Goal: Task Accomplishment & Management: Complete application form

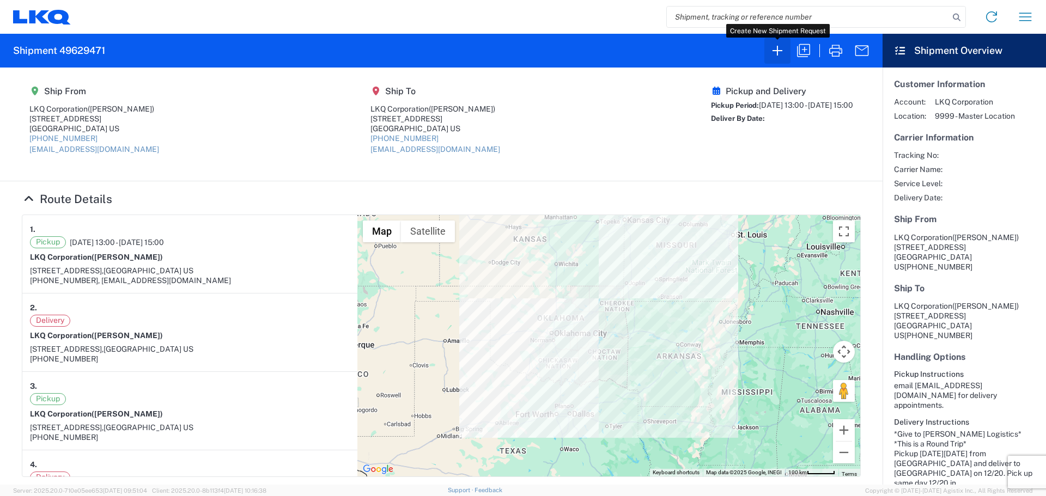
click at [782, 51] on icon "button" at bounding box center [777, 50] width 17 height 17
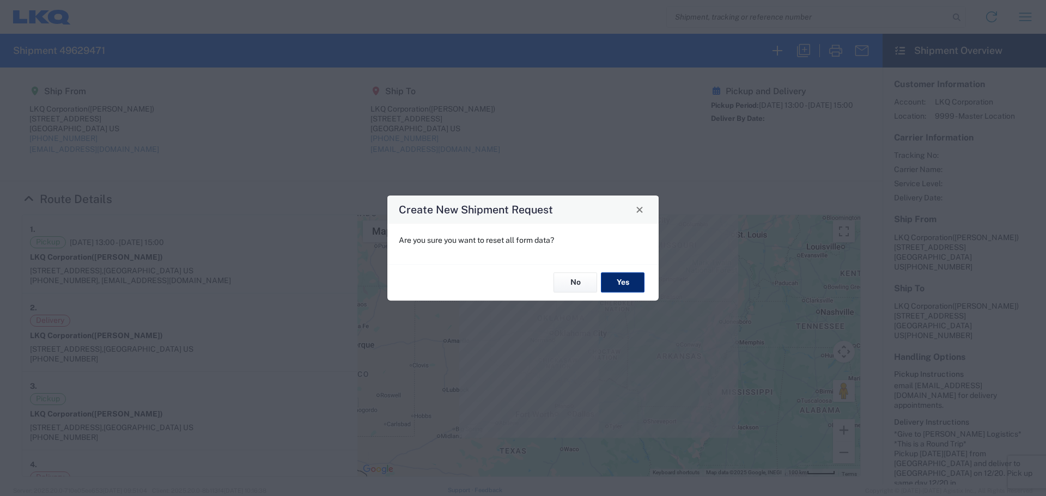
click at [613, 286] on button "Yes" at bounding box center [623, 283] width 44 height 20
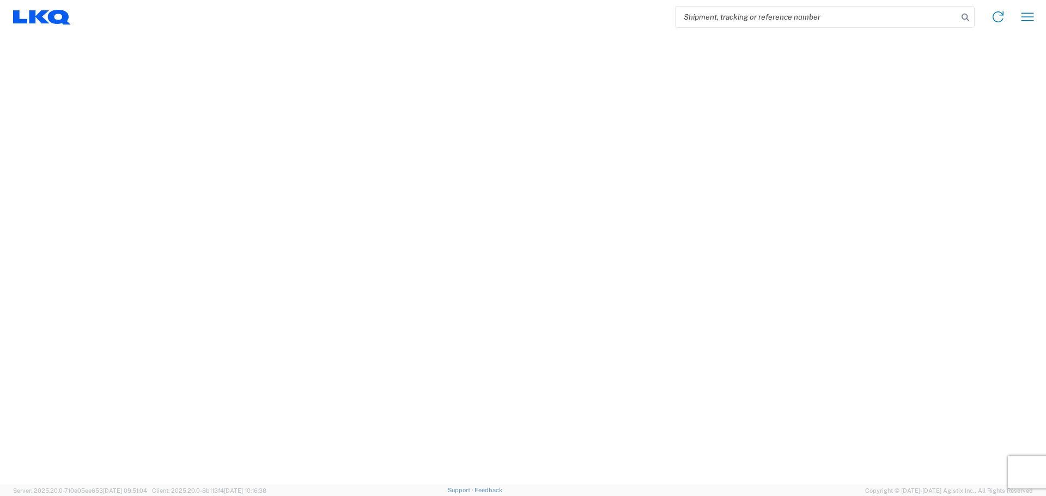
select select "FULL"
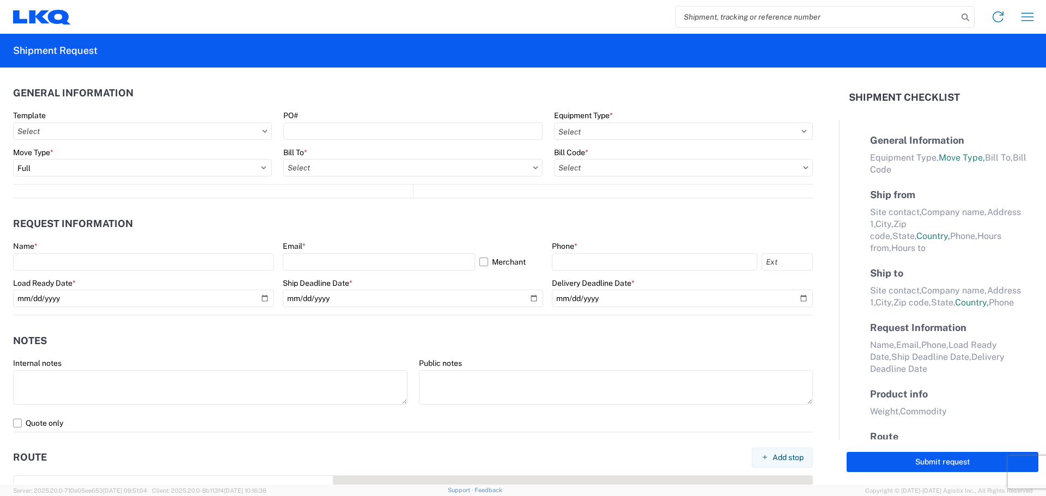
select select "US"
select select "LBS"
select select "IN"
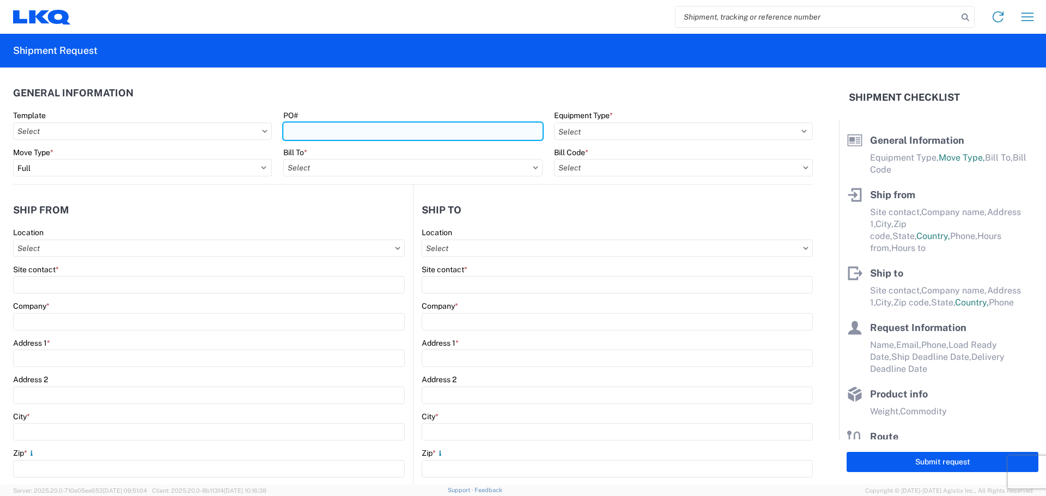
click at [322, 125] on input "PO#" at bounding box center [412, 131] width 259 height 17
type input "MMMBrownsburg093025"
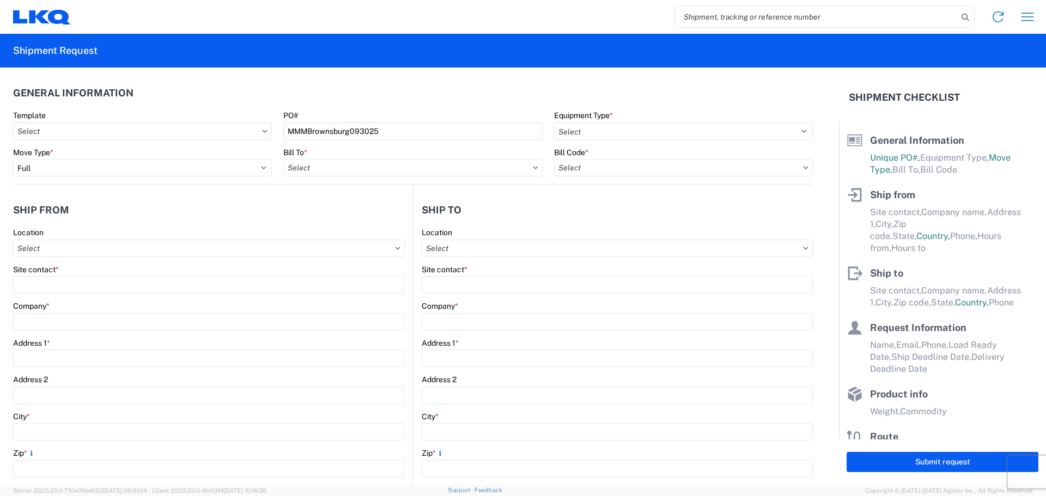
click at [444, 101] on header "General Information" at bounding box center [413, 93] width 800 height 25
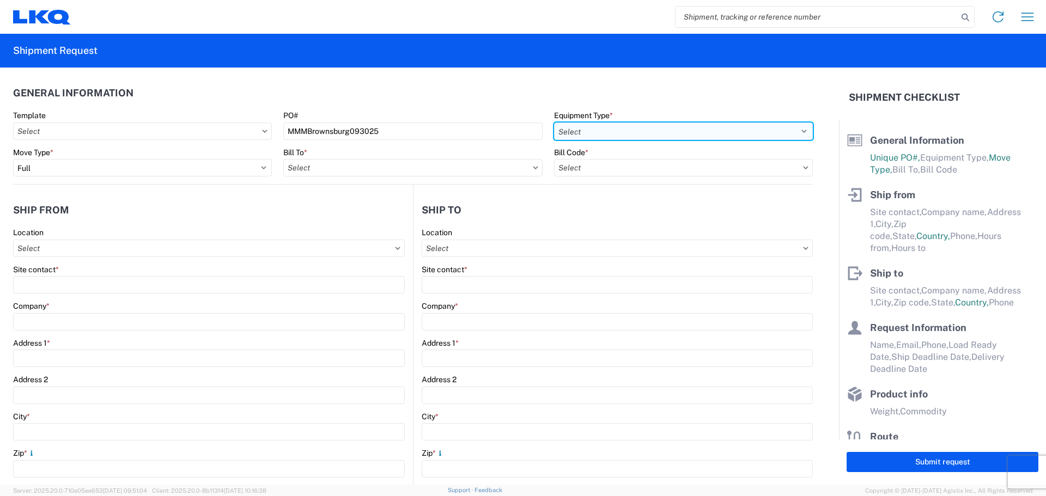
click at [607, 129] on select "Select 53’ Dry Van Flatbed Dropdeck (van) Lowboy (flatbed) Rail" at bounding box center [683, 131] width 259 height 17
select select "STDV"
click at [554, 123] on select "Select 53’ Dry Van Flatbed Dropdeck (van) Lowboy (flatbed) Rail" at bounding box center [683, 131] width 259 height 17
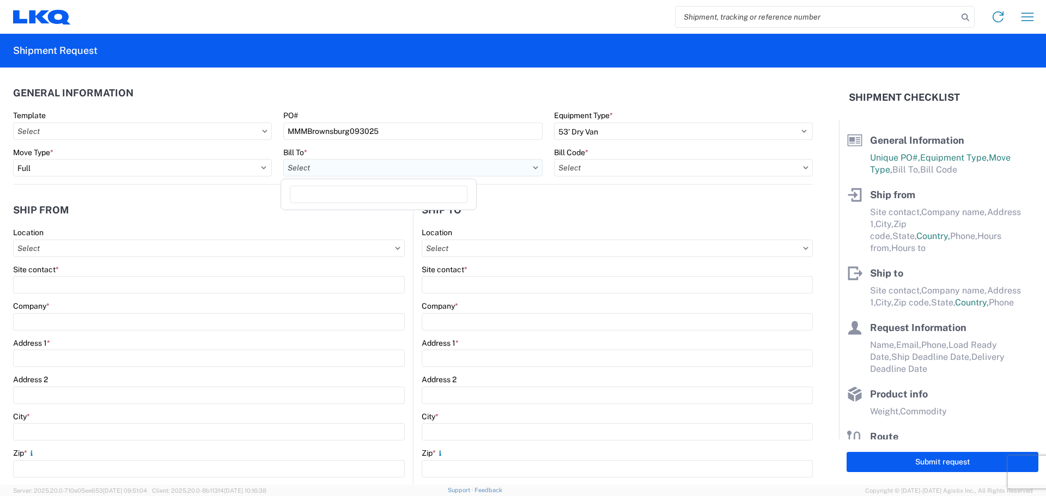
click at [332, 166] on input "text" at bounding box center [412, 167] width 259 height 17
type input "1760"
click at [370, 217] on div "1760 - LKQ Best Core" at bounding box center [378, 216] width 191 height 17
type input "1760 - LKQ Best Core"
click at [623, 164] on input "text" at bounding box center [683, 167] width 259 height 17
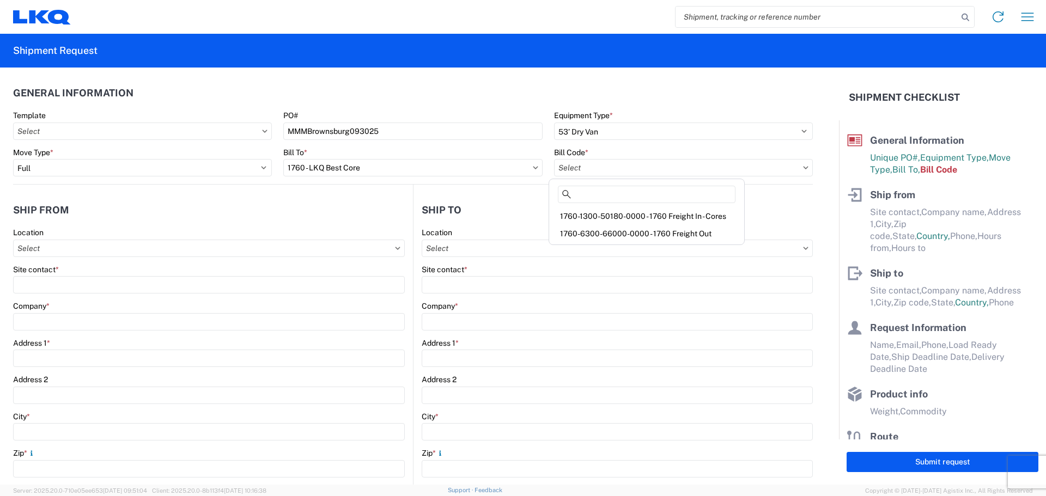
click at [646, 219] on div "1760-1300-50180-0000 - 1760 Freight In - Cores" at bounding box center [646, 216] width 191 height 17
type input "1760-1300-50180-0000 - 1760 Freight In - Cores"
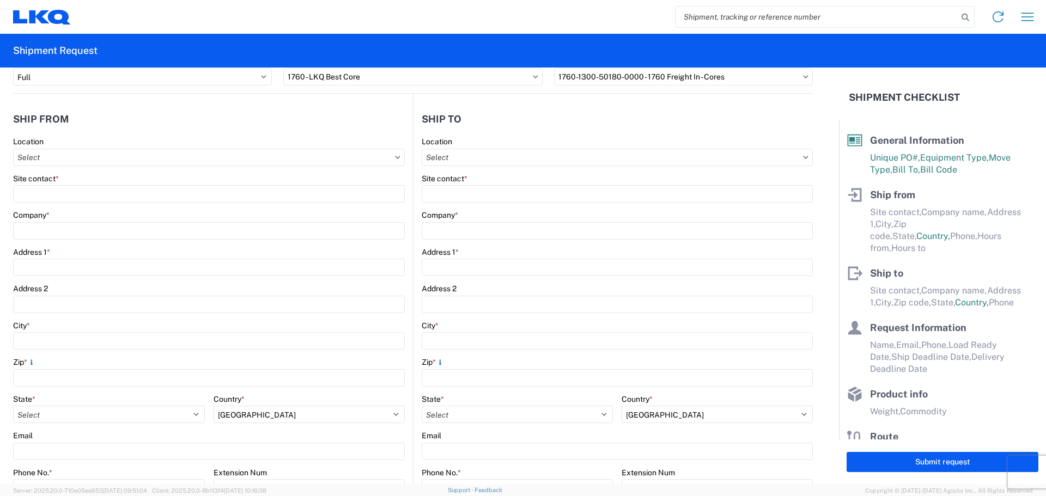
scroll to position [218, 0]
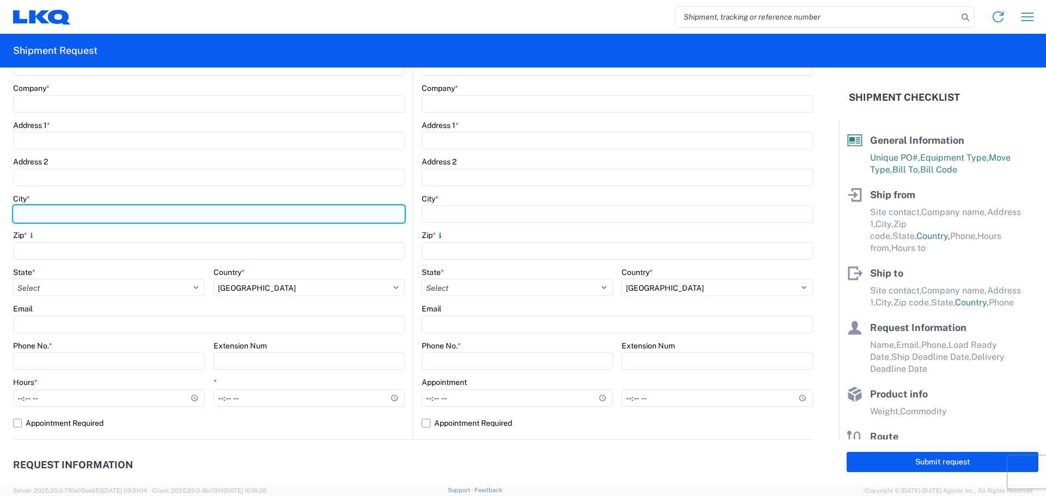
click at [67, 215] on input "City *" at bounding box center [209, 213] width 392 height 17
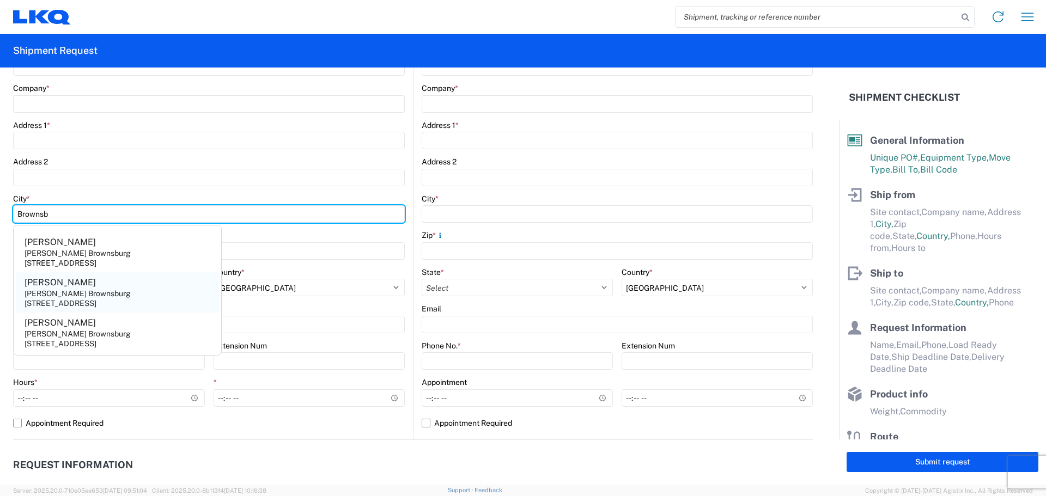
type input "Brownsb"
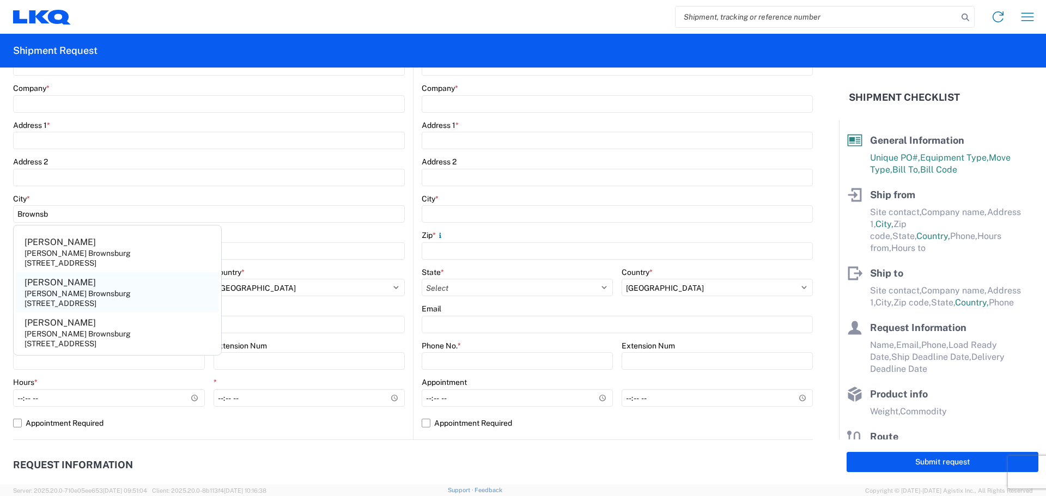
click at [90, 308] on div "[STREET_ADDRESS]" at bounding box center [61, 303] width 72 height 10
type input "[PERSON_NAME]"
type input "[PERSON_NAME] Brownsburg"
type input "[STREET_ADDRESS]"
type input "[GEOGRAPHIC_DATA]"
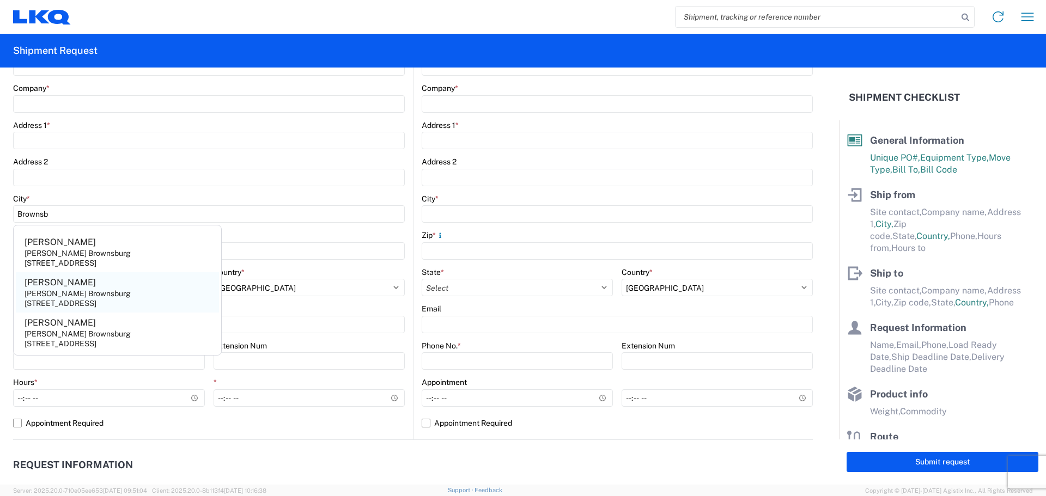
type input "46112"
select select "IN"
type input "[PHONE_NUMBER]"
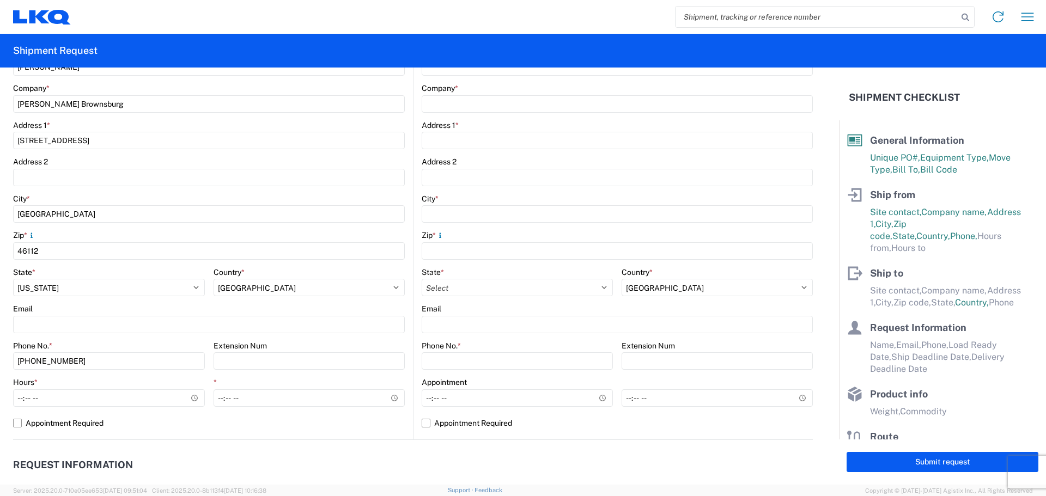
scroll to position [0, 0]
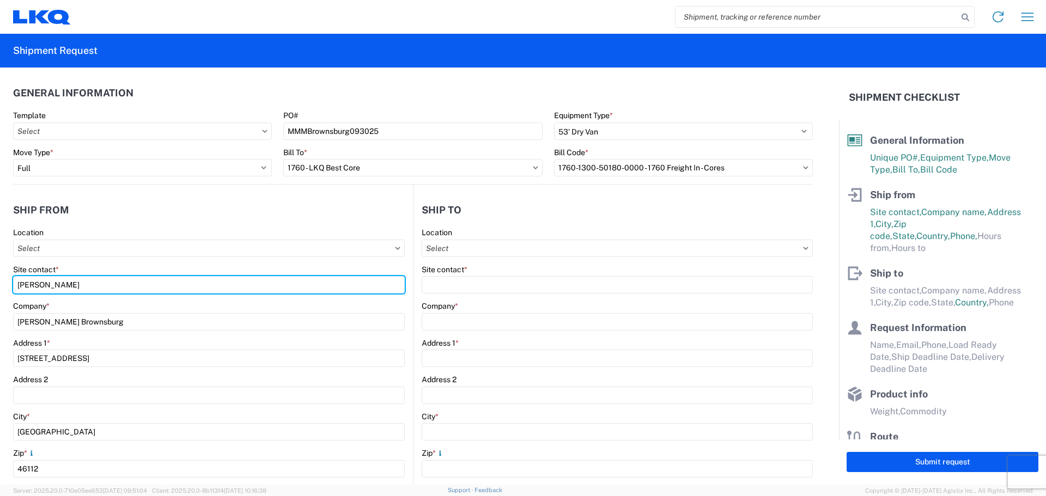
drag, startPoint x: 63, startPoint y: 286, endPoint x: 0, endPoint y: 284, distance: 62.7
click at [0, 284] on form "General Information Template PO# MMMBrownsburg093025 Equipment Type * Select 53…" at bounding box center [419, 276] width 839 height 417
type input "[PERSON_NAME]"
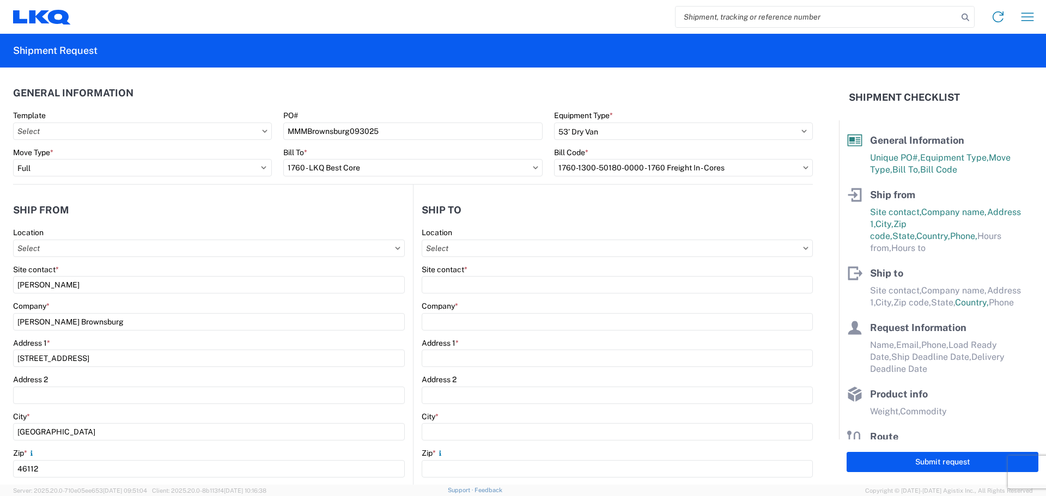
click at [193, 208] on header "Ship from" at bounding box center [213, 210] width 400 height 25
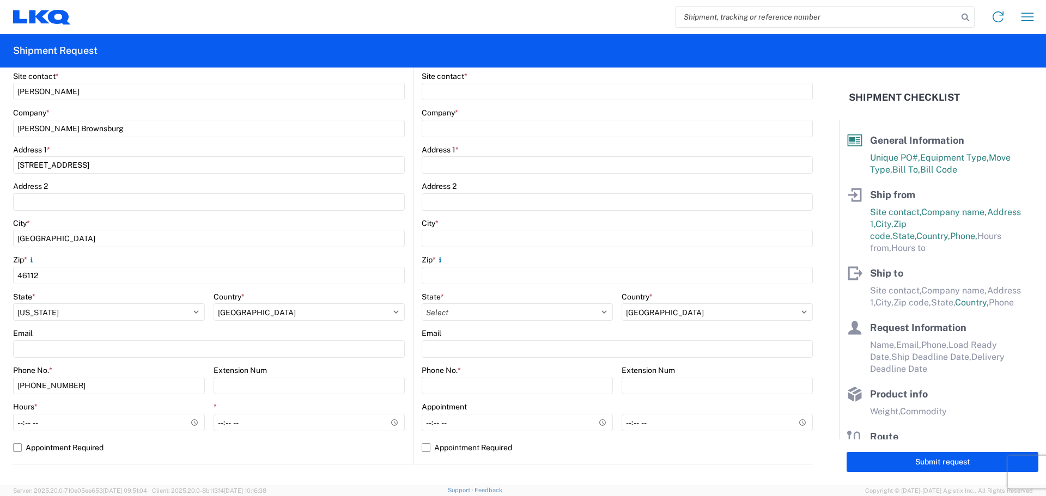
scroll to position [218, 0]
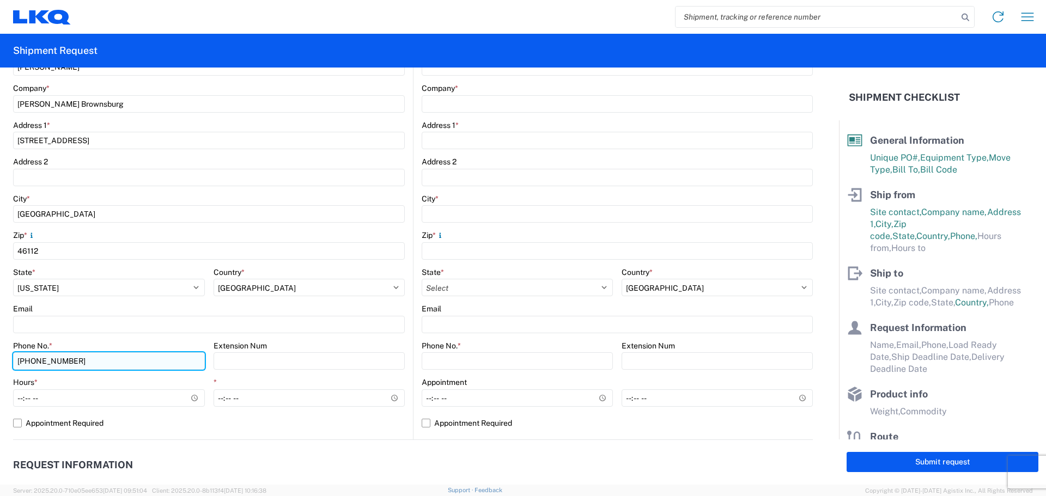
click at [138, 361] on input "[PHONE_NUMBER]" at bounding box center [109, 360] width 192 height 17
type input "[PHONE_NUMBER]"
click at [11, 398] on form "General Information Template PO# MMMBrownsburg093025 Equipment Type * Select 53…" at bounding box center [419, 276] width 839 height 417
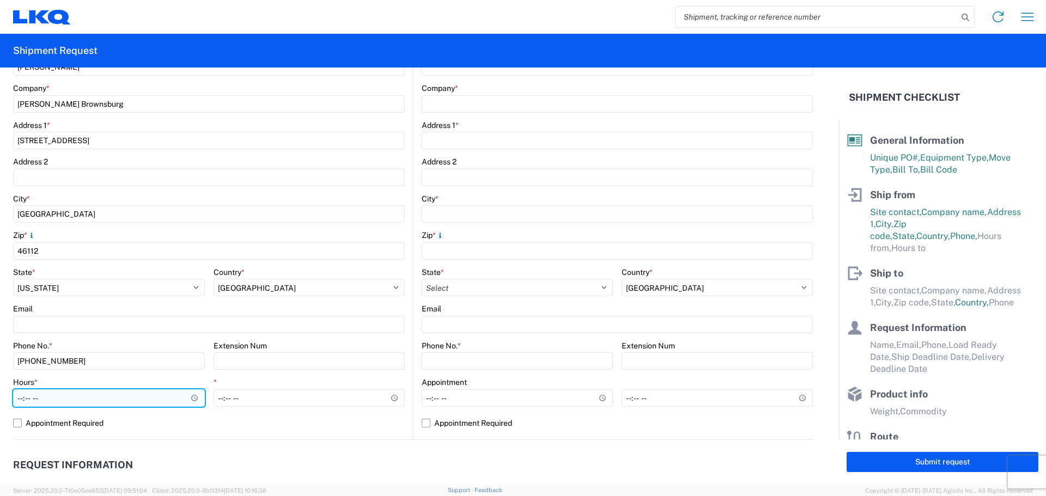
click at [21, 397] on input "Hours *" at bounding box center [109, 397] width 192 height 17
type input "07:00"
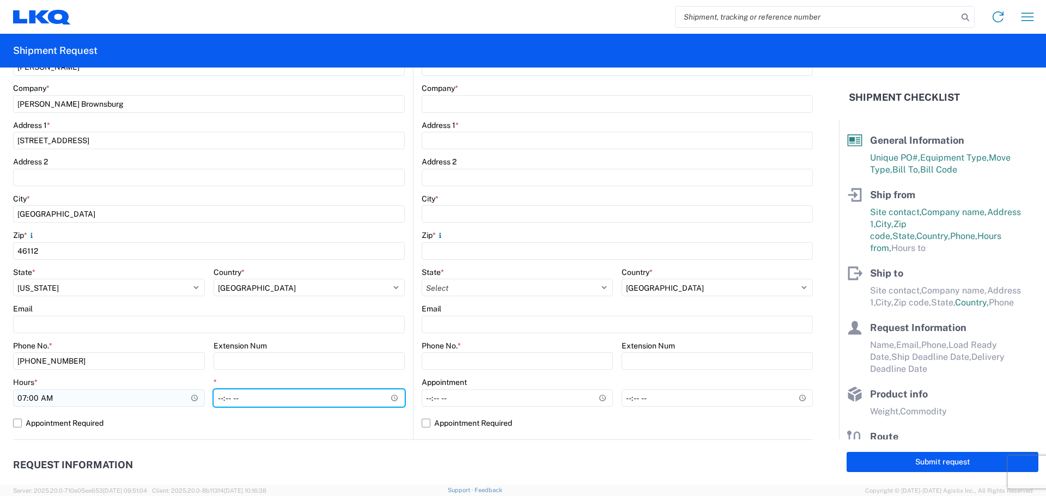
type input "13:00"
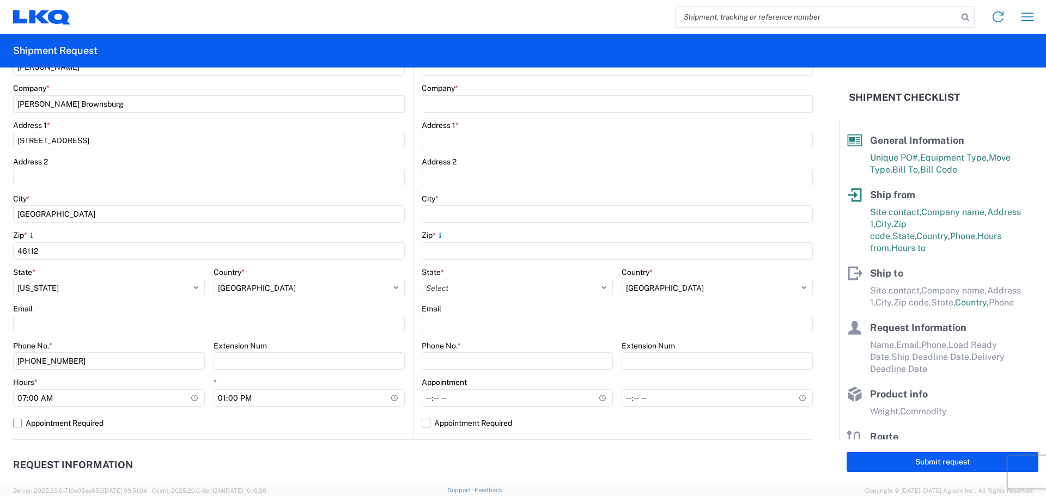
click at [306, 448] on agx-request-info "Request Information Name * Email * Merchant Phone * Load Ready Date * Ship Dead…" at bounding box center [413, 498] width 800 height 117
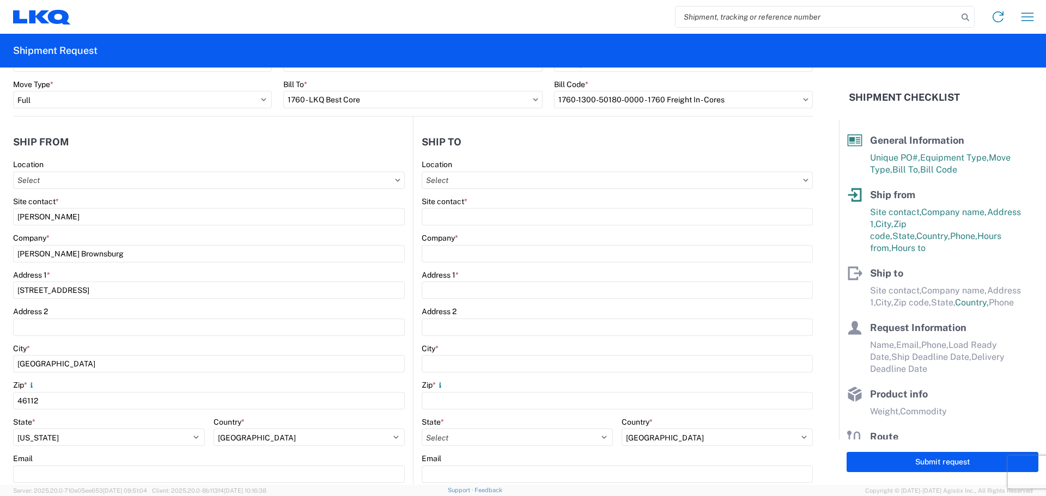
scroll to position [0, 0]
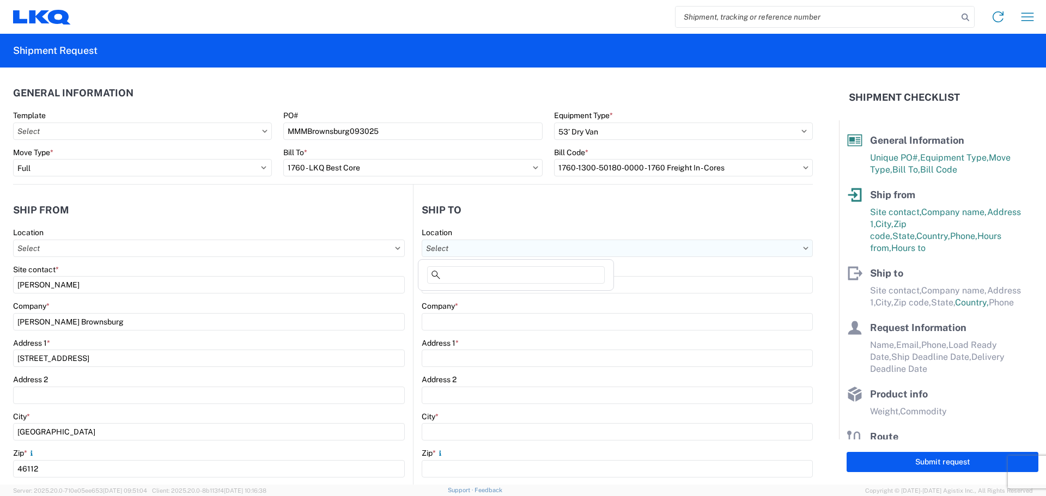
click at [521, 241] on input "text" at bounding box center [617, 248] width 391 height 17
type input "1635"
click at [512, 296] on div "1635 - [PERSON_NAME]" at bounding box center [515, 296] width 191 height 17
select select "US"
type input "1635 - [PERSON_NAME]"
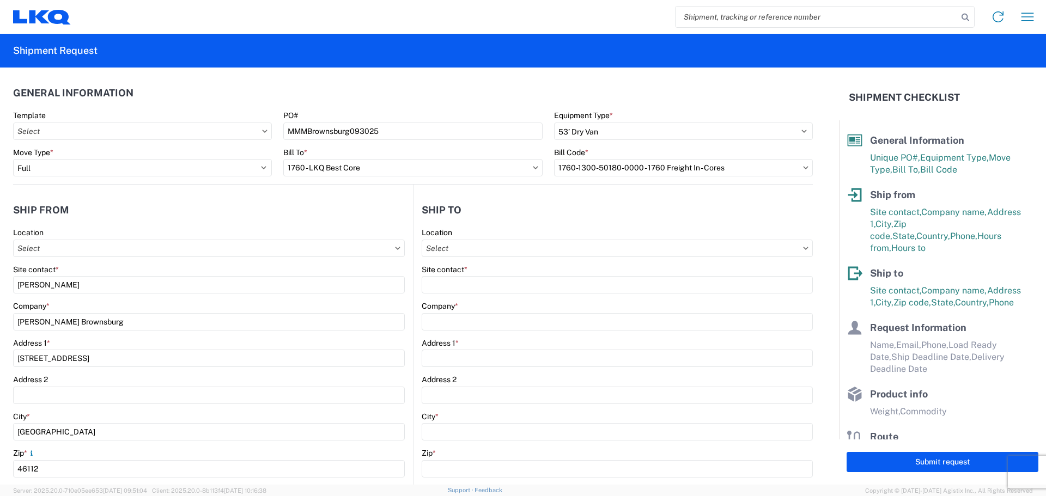
type input "[PERSON_NAME]"
type input "LKQ Corporation"
type input "[STREET_ADDRESS][PERSON_NAME]"
type input "Suite C"
type input "Alsip"
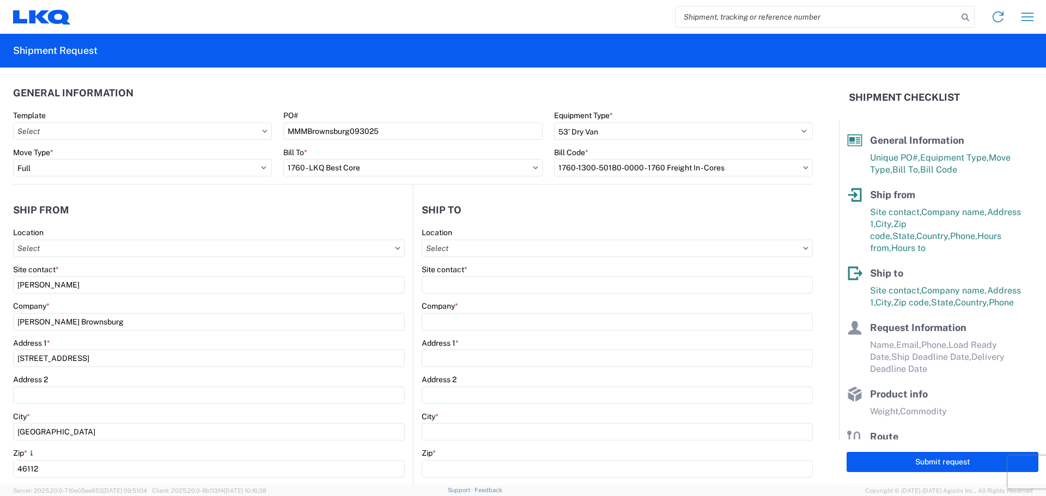
type input "60803"
type input "[EMAIL_ADDRESS][DOMAIN_NAME]"
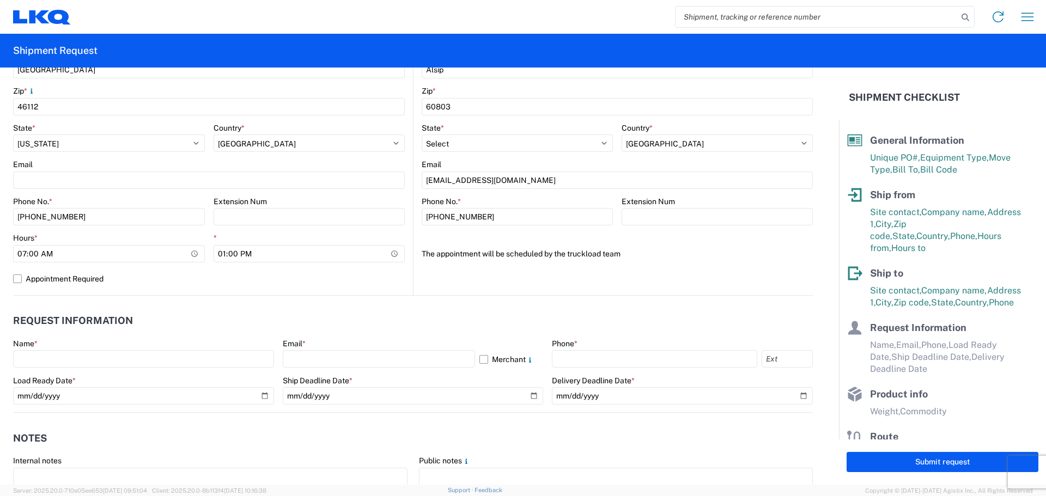
scroll to position [363, 0]
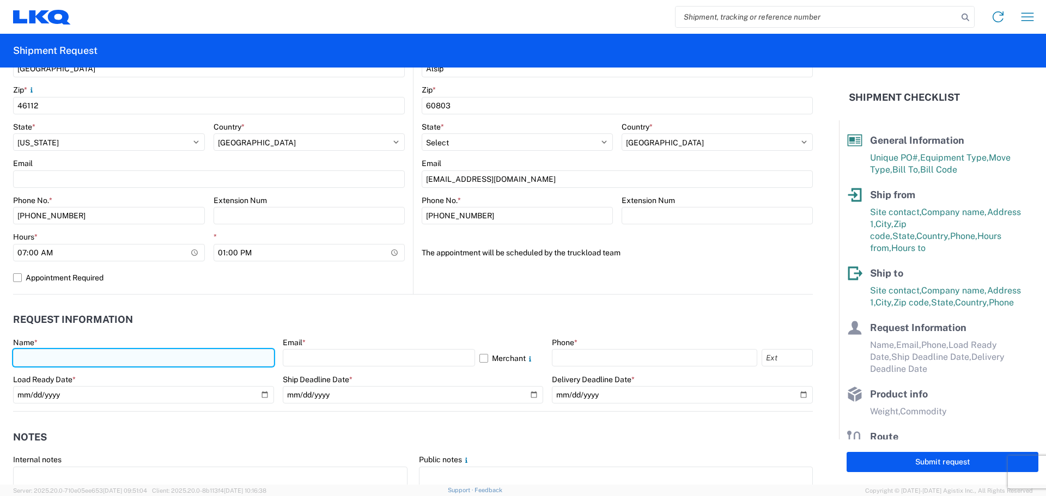
click at [69, 358] on input "text" at bounding box center [143, 357] width 261 height 17
type input "[PERSON_NAME]"
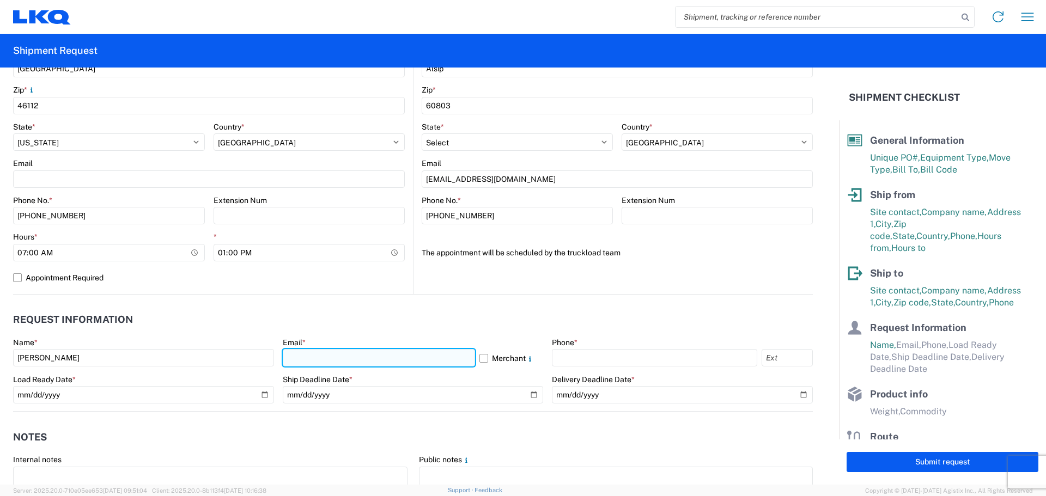
click at [347, 356] on input "text" at bounding box center [379, 357] width 192 height 17
type input "[EMAIL_ADDRESS][DOMAIN_NAME]"
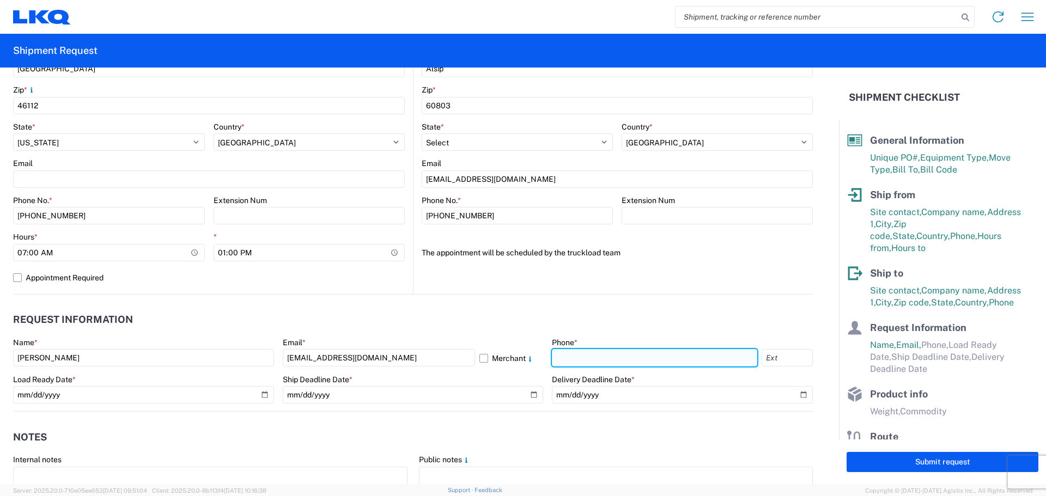
click at [584, 357] on input "text" at bounding box center [654, 357] width 205 height 17
type input "[PHONE_NUMBER]"
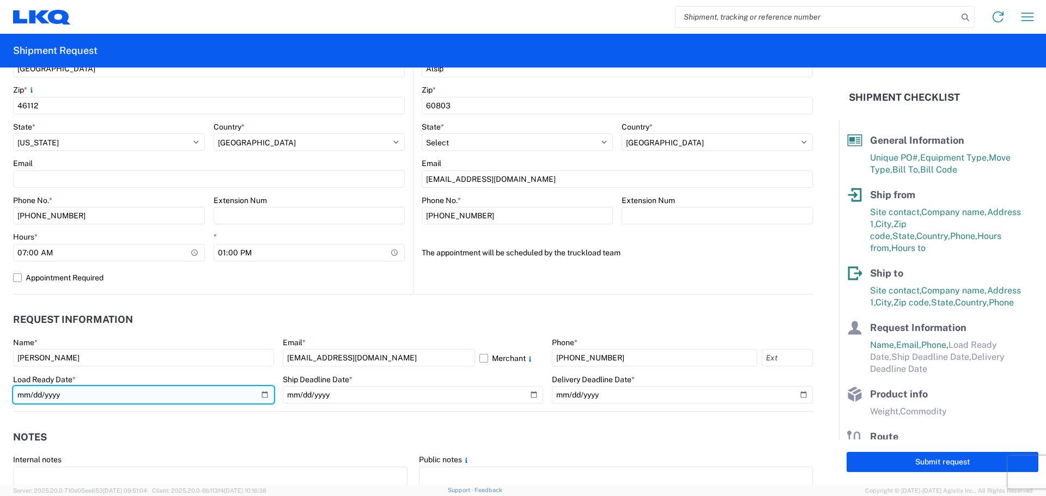
click at [264, 395] on input "date" at bounding box center [143, 394] width 261 height 17
type input "[DATE]"
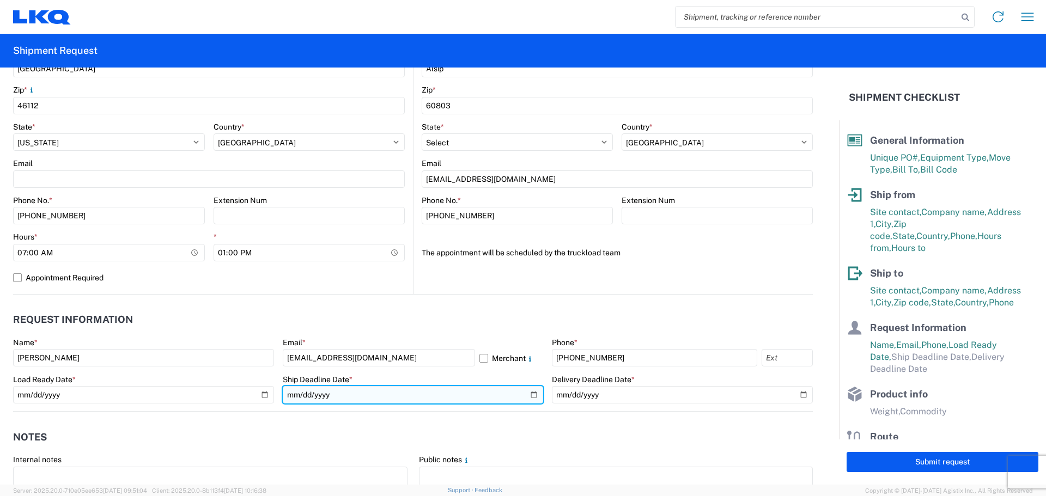
click at [529, 393] on input "date" at bounding box center [413, 394] width 261 height 17
type input "[DATE]"
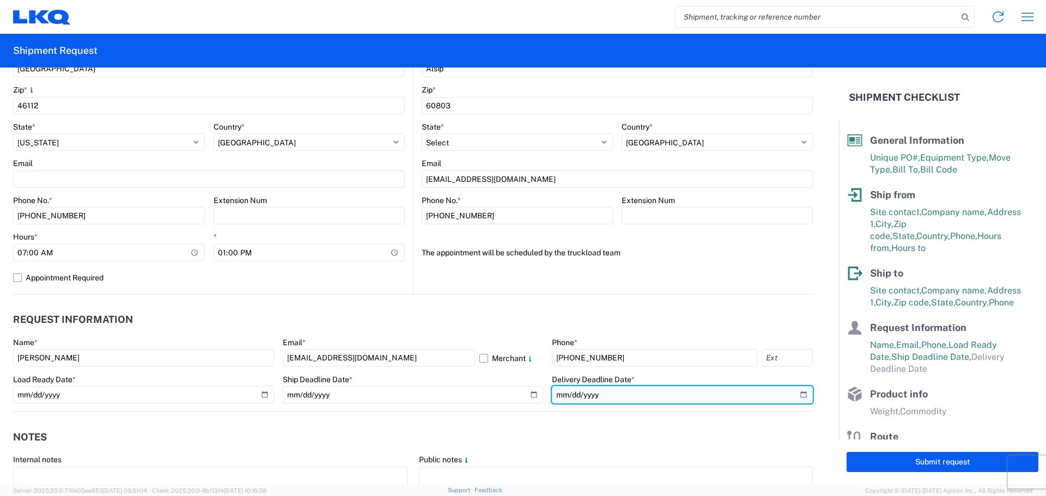
click at [794, 393] on input "date" at bounding box center [682, 394] width 261 height 17
type input "[DATE]"
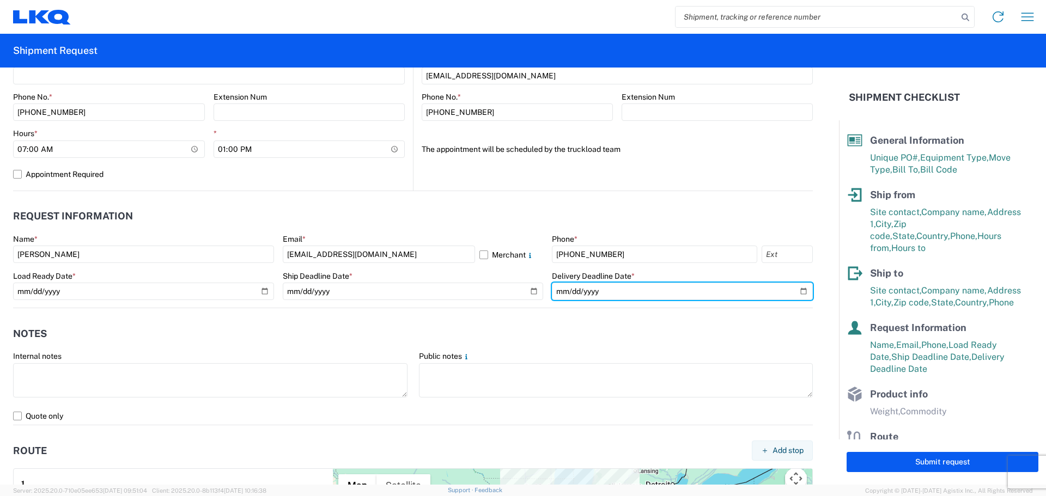
scroll to position [654, 0]
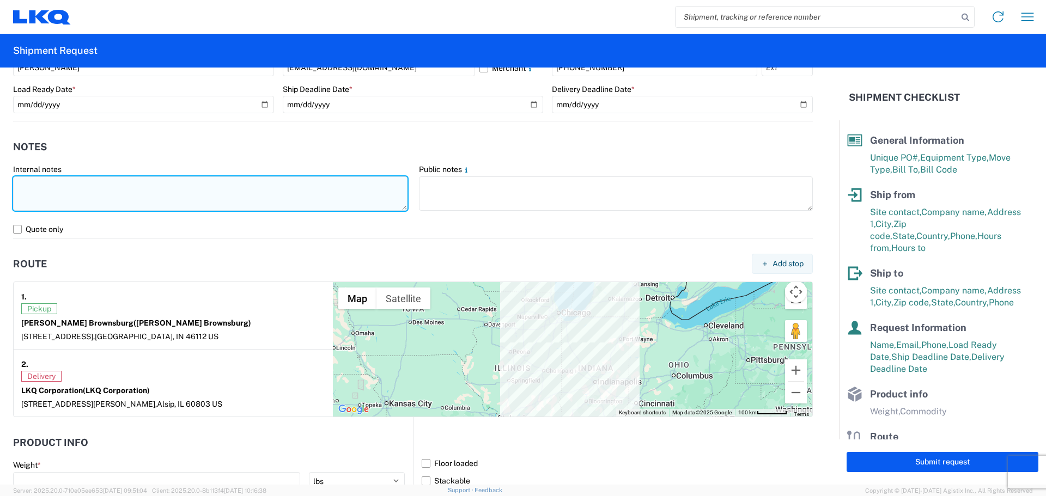
click at [80, 197] on textarea at bounding box center [210, 193] width 394 height 34
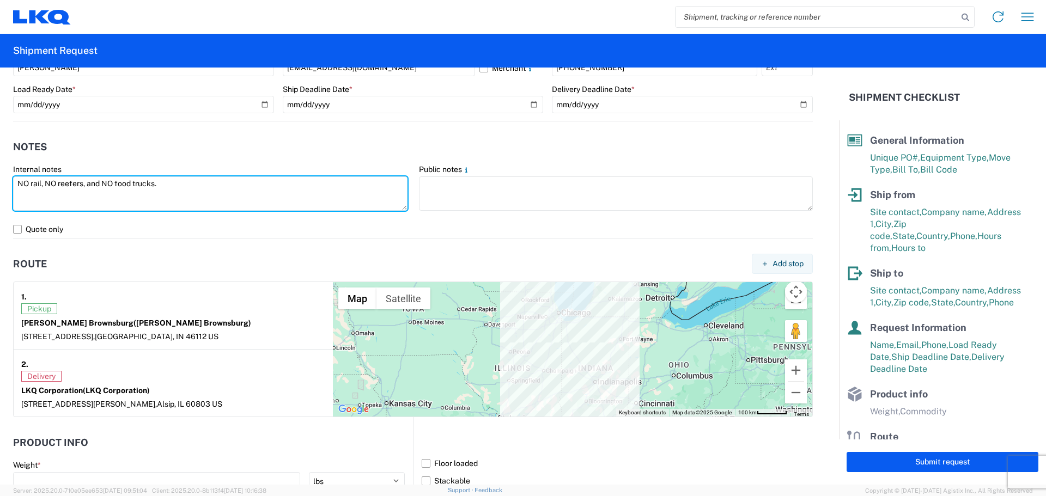
drag, startPoint x: 176, startPoint y: 190, endPoint x: 0, endPoint y: 188, distance: 175.9
click at [0, 188] on form "General Information Template PO# MMMBrownsburg093025 Equipment Type * Select 53…" at bounding box center [419, 276] width 839 height 417
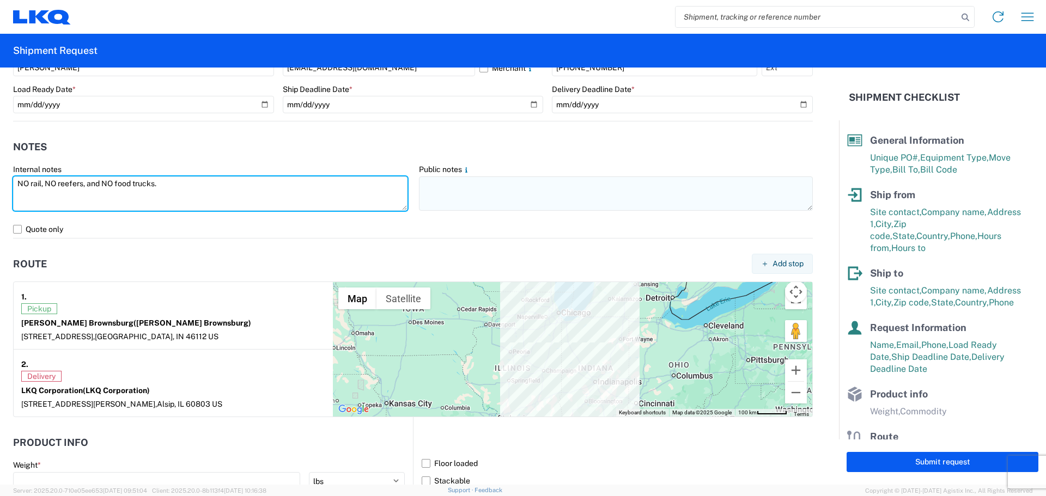
type textarea "NO rail, NO reefers, and NO food trucks."
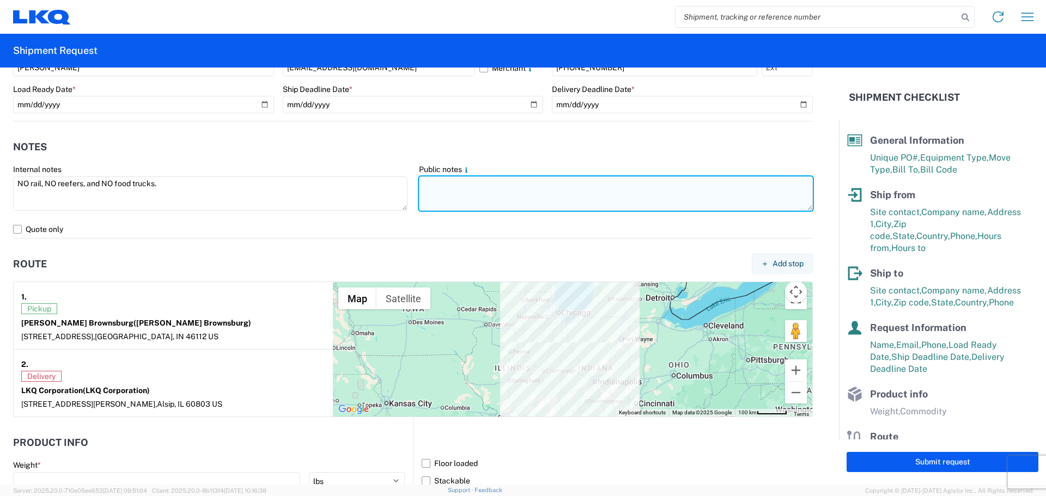
click at [460, 195] on textarea at bounding box center [616, 193] width 394 height 34
paste textarea "NO rail, NO reefers, and NO food trucks."
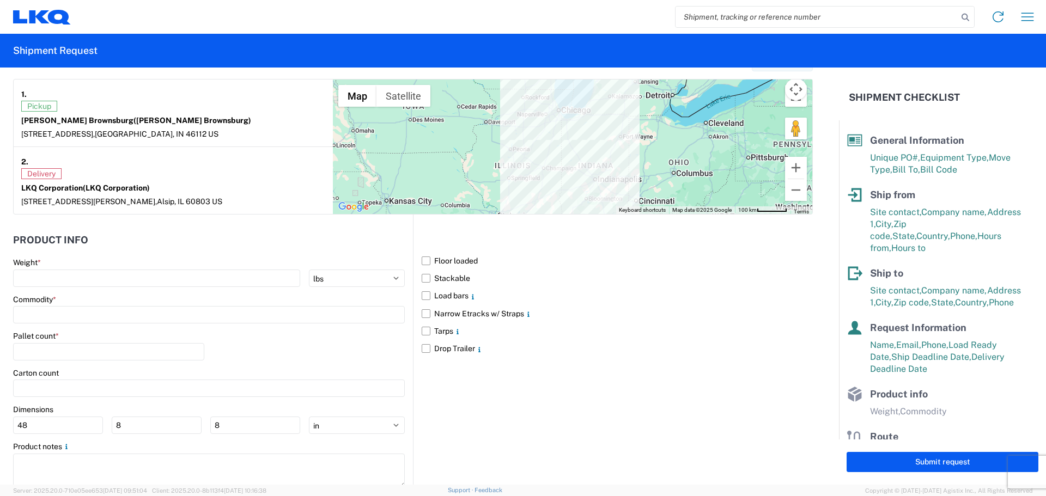
scroll to position [889, 0]
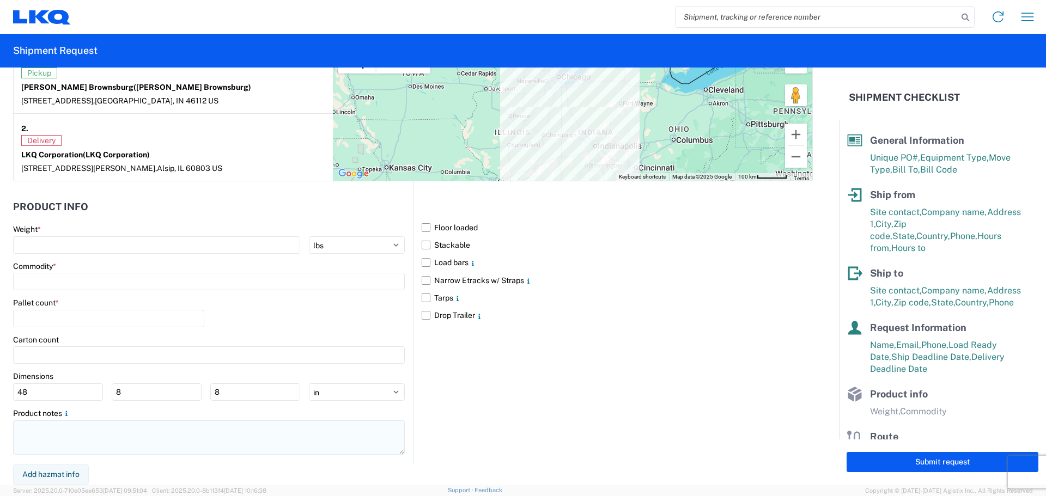
type textarea "NO rail, NO reefers, and NO food trucks."
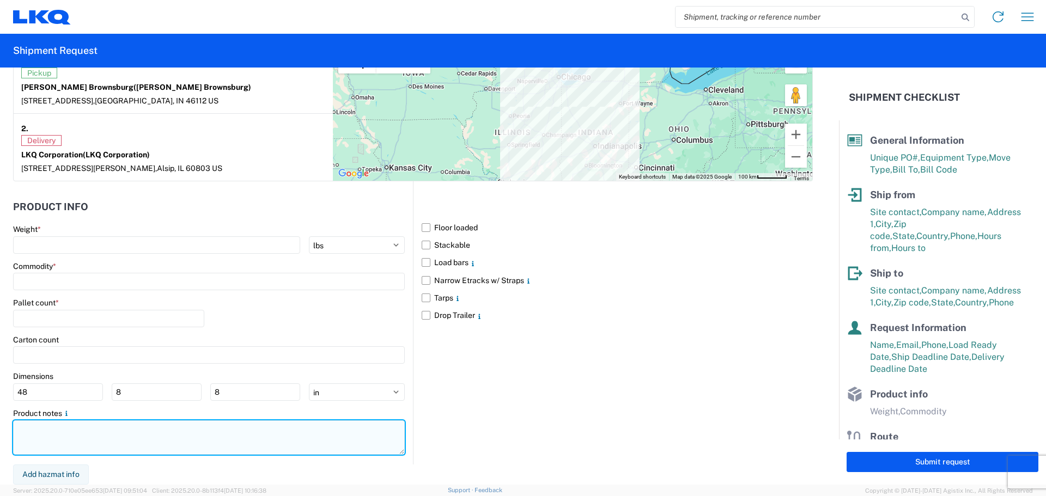
click at [80, 437] on textarea at bounding box center [209, 437] width 392 height 34
paste textarea "NO rail, NO reefers, and NO food trucks."
type textarea "NO rail, NO reefers, and NO food trucks."
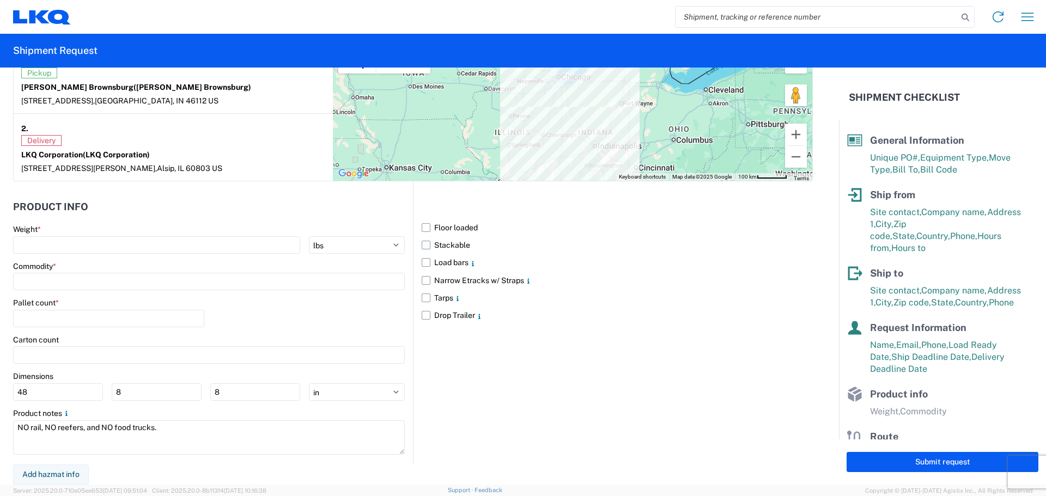
click at [431, 239] on label "Stackable" at bounding box center [617, 244] width 391 height 17
click at [0, 0] on input "Stackable" at bounding box center [0, 0] width 0 height 0
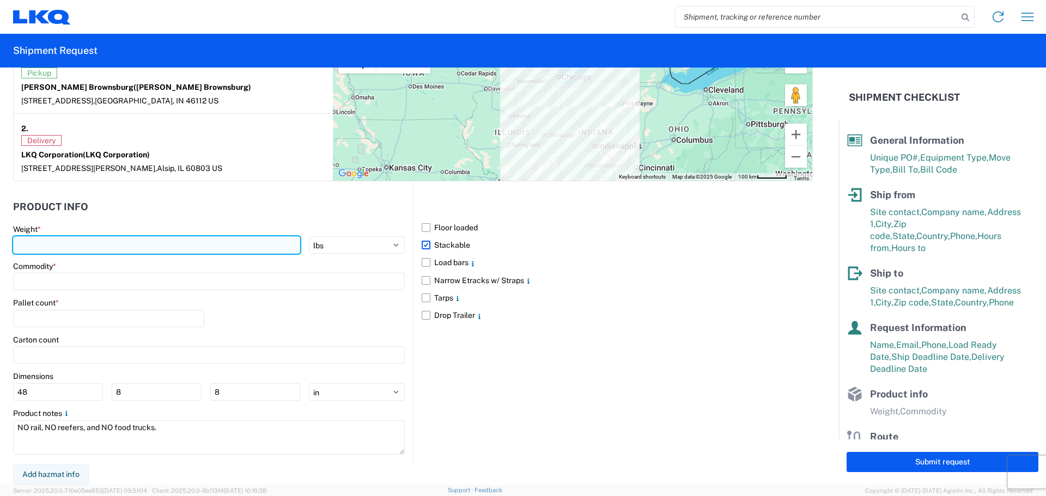
click at [77, 242] on input "number" at bounding box center [156, 244] width 287 height 17
type input "19242"
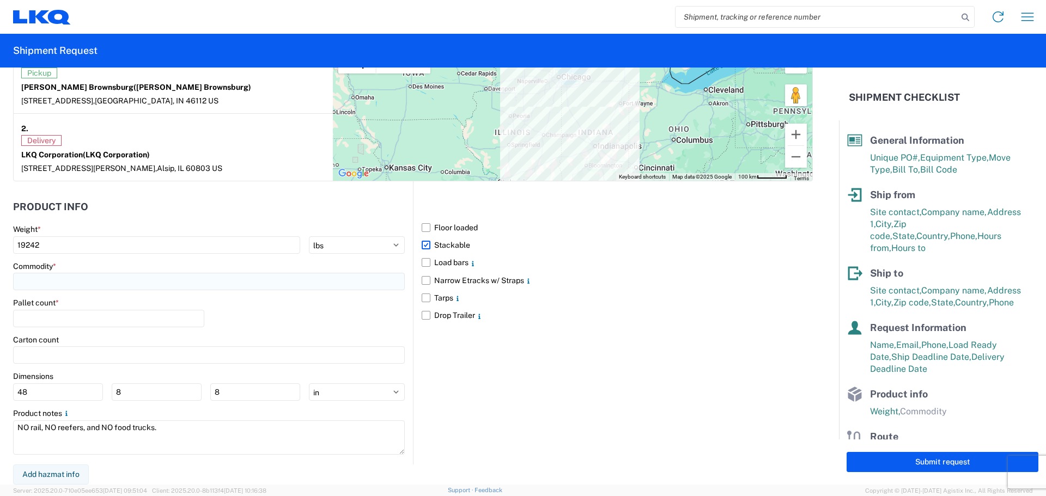
click at [54, 278] on input at bounding box center [209, 281] width 392 height 17
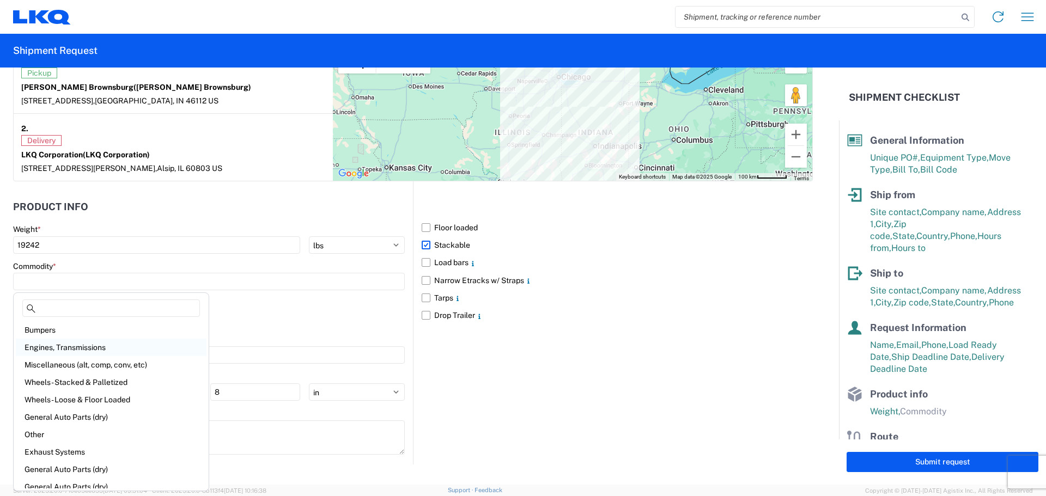
click at [76, 344] on div "Engines, Transmissions" at bounding box center [111, 347] width 191 height 17
type input "Engines, Transmissions"
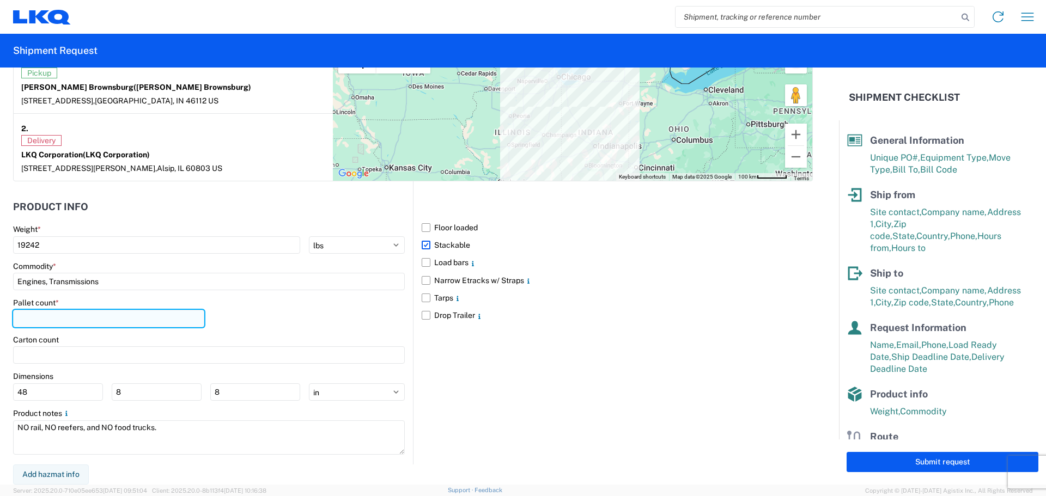
click at [66, 318] on input "number" at bounding box center [108, 318] width 191 height 17
type input "36"
click at [370, 320] on div "Pallet count * 36" at bounding box center [209, 316] width 392 height 37
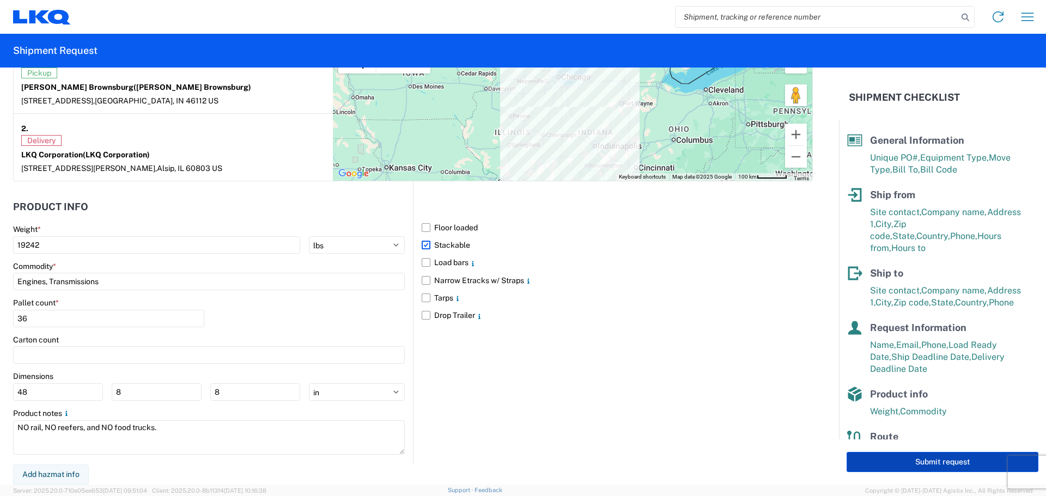
click at [882, 463] on button "Submit request" at bounding box center [942, 462] width 192 height 20
select select "IN"
select select "US"
